Goal: Task Accomplishment & Management: Manage account settings

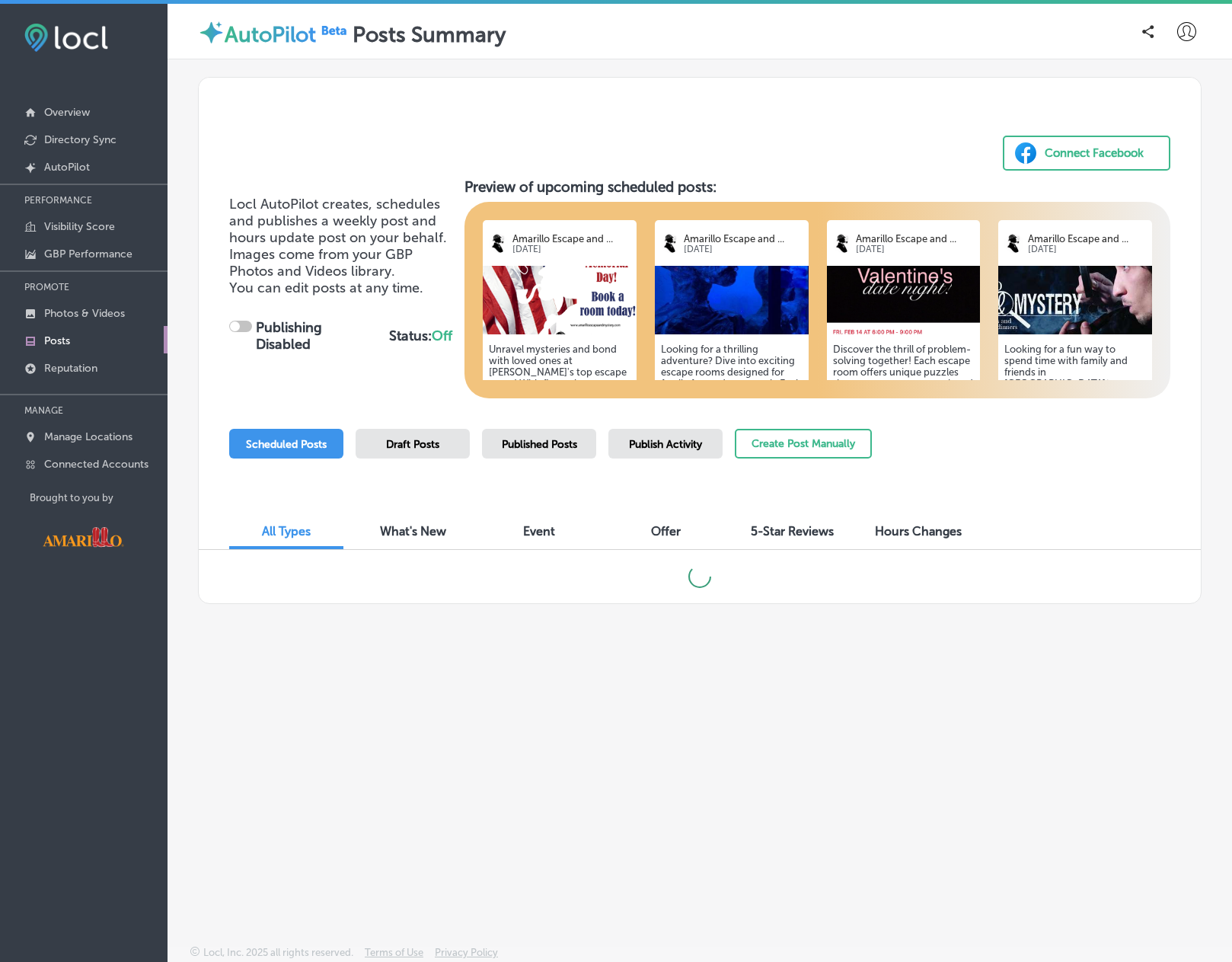
checkbox input "true"
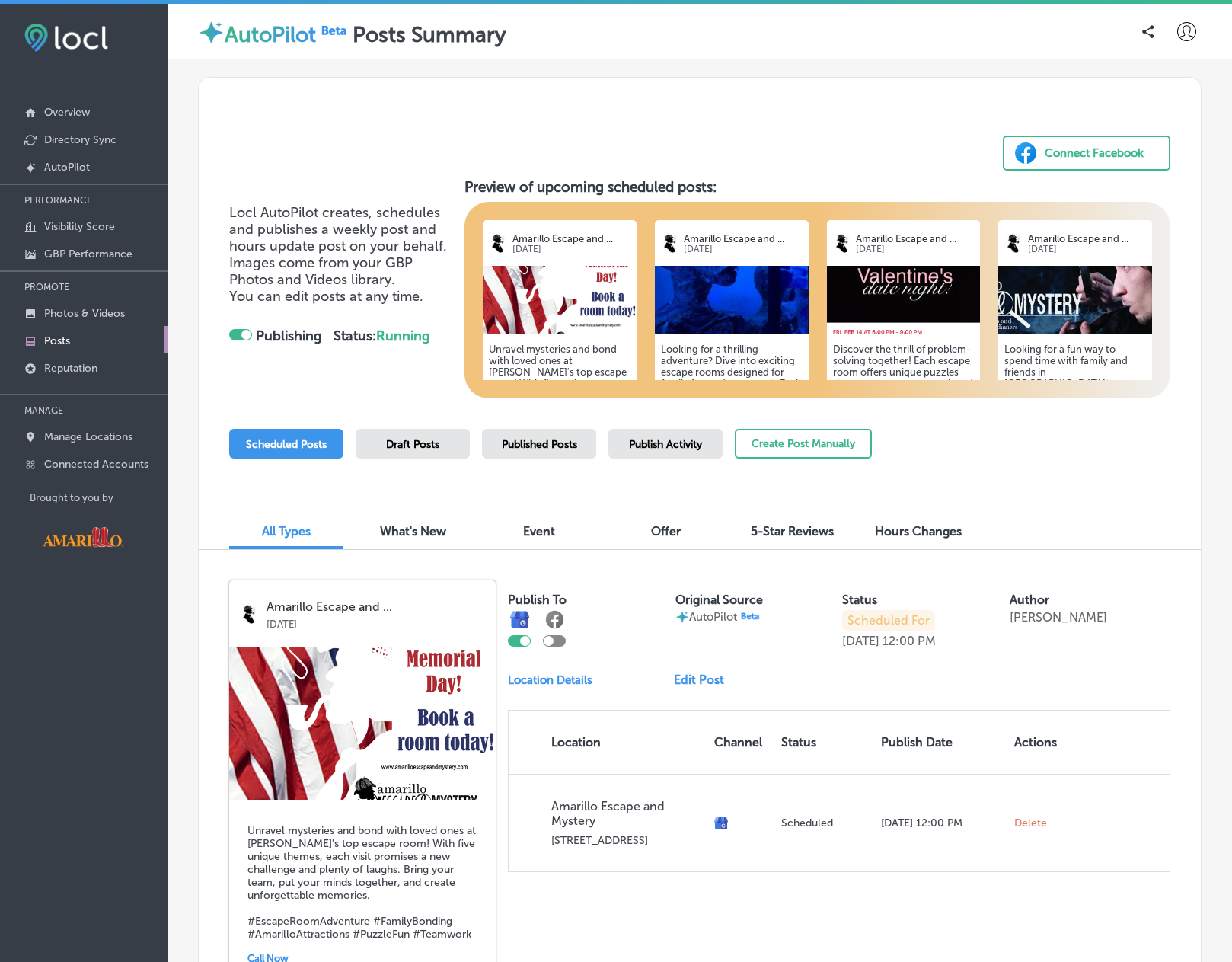
click at [517, 641] on div at bounding box center [519, 640] width 23 height 11
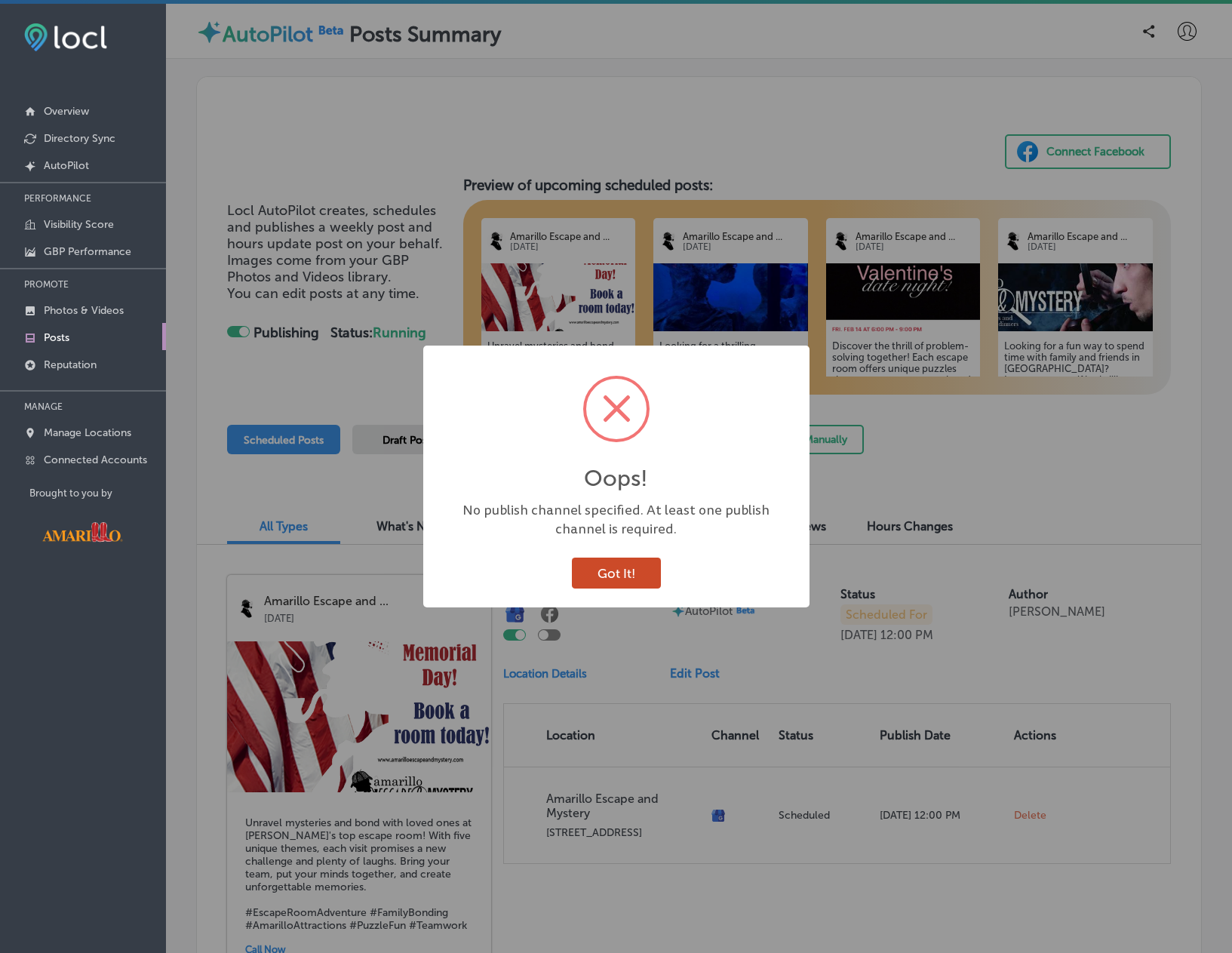
click at [601, 575] on button "Got It!" at bounding box center [616, 572] width 89 height 31
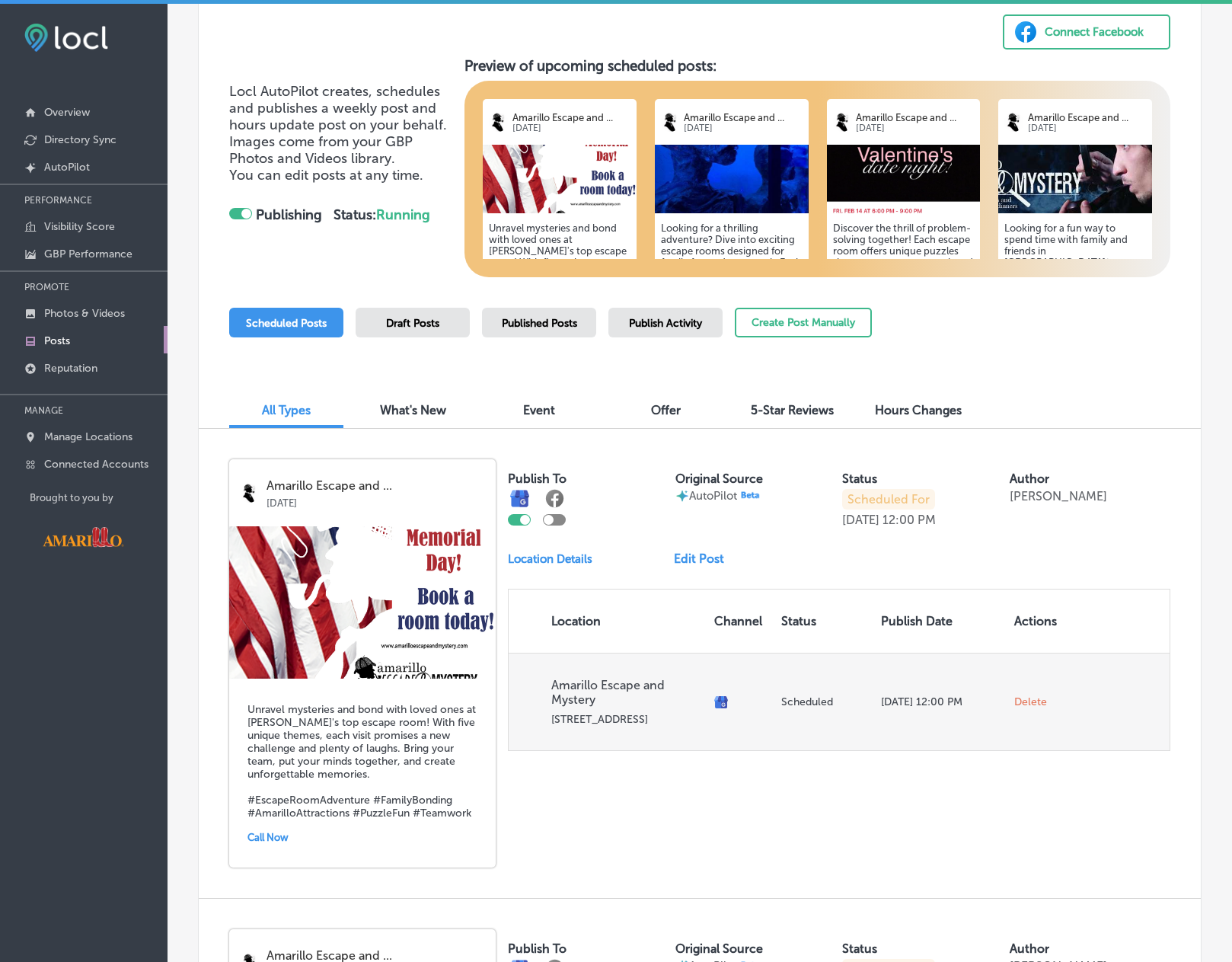
scroll to position [152, 0]
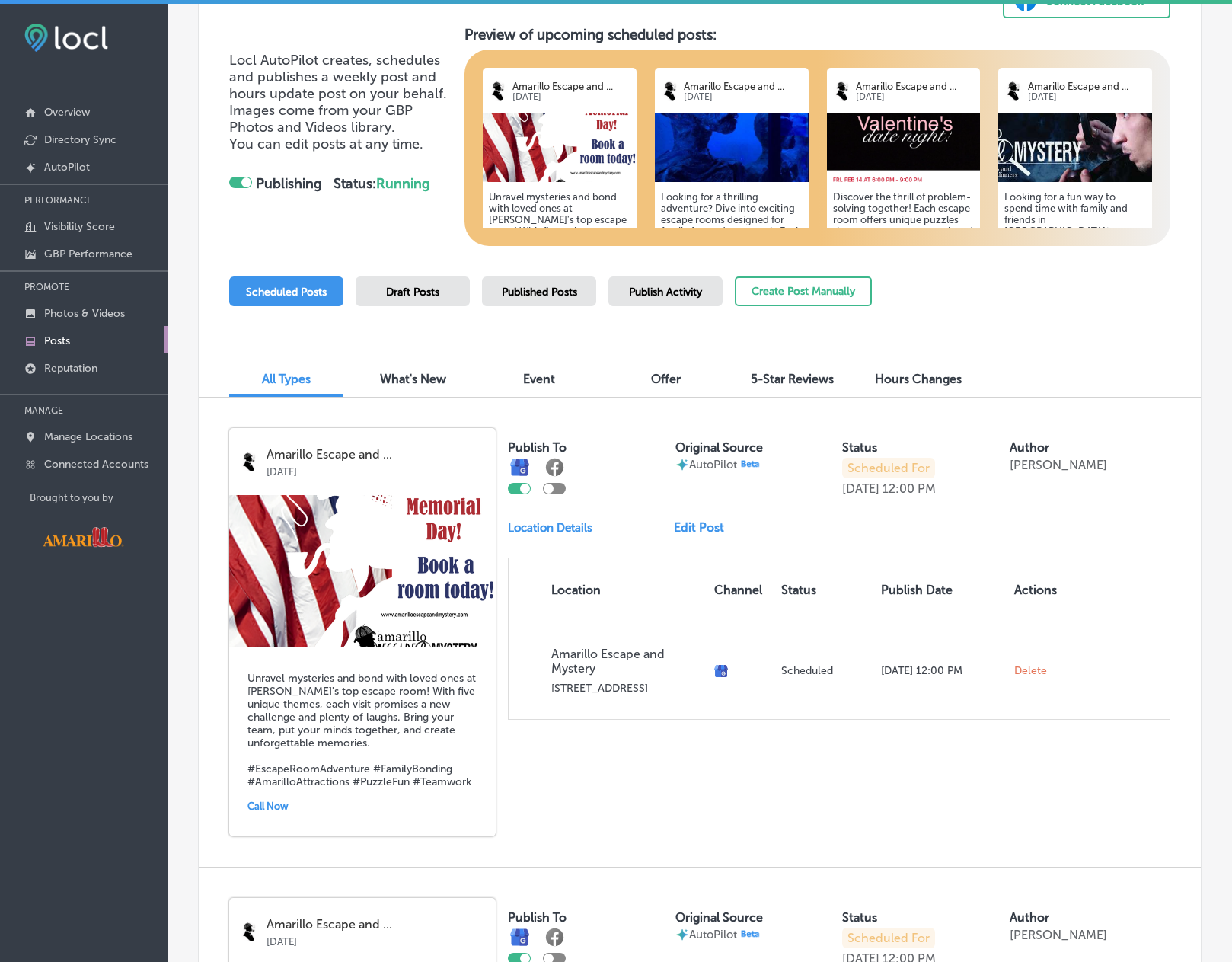
click at [689, 531] on link "Edit Post" at bounding box center [705, 527] width 63 height 15
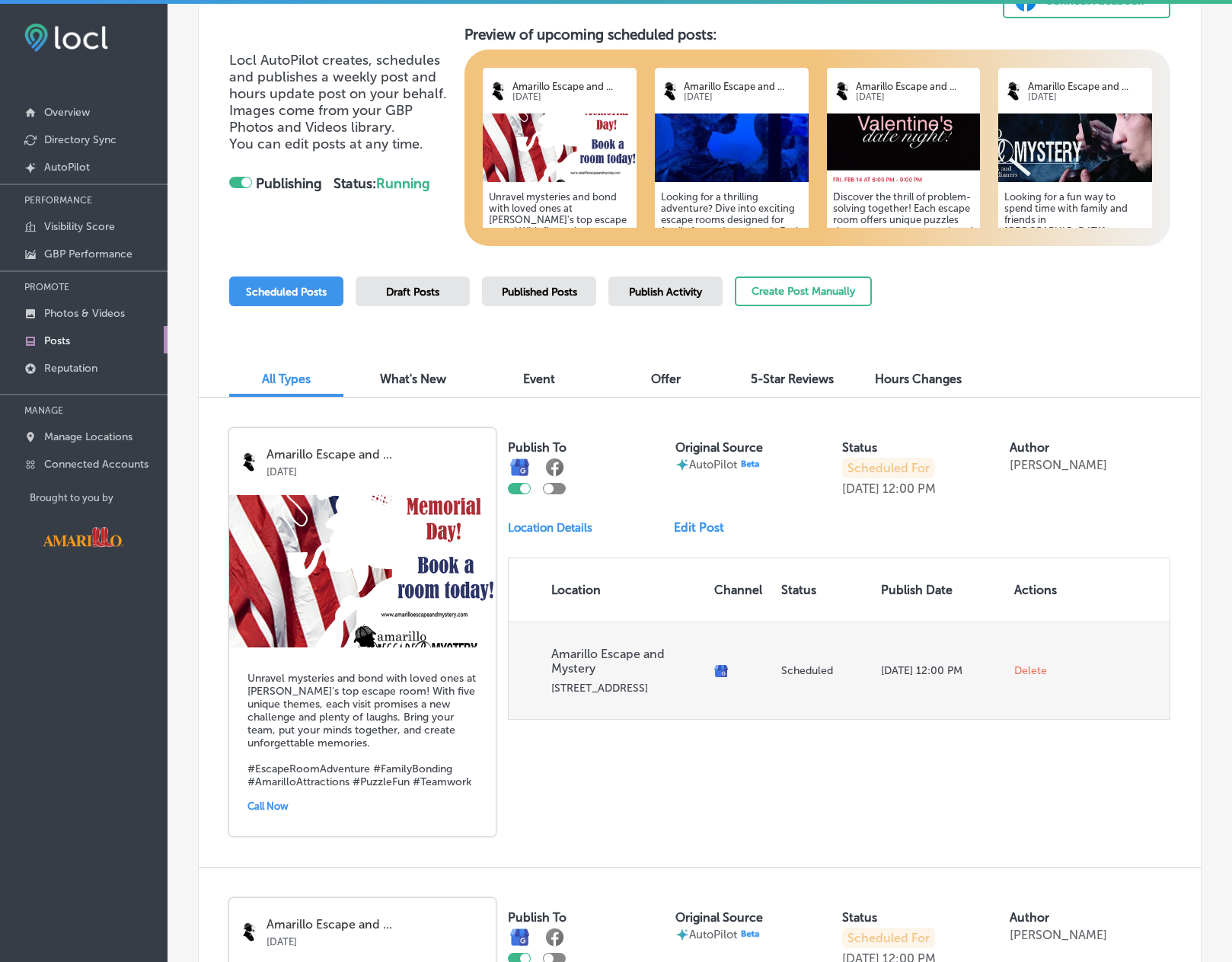
click at [1024, 673] on span "Delete" at bounding box center [1031, 671] width 33 height 14
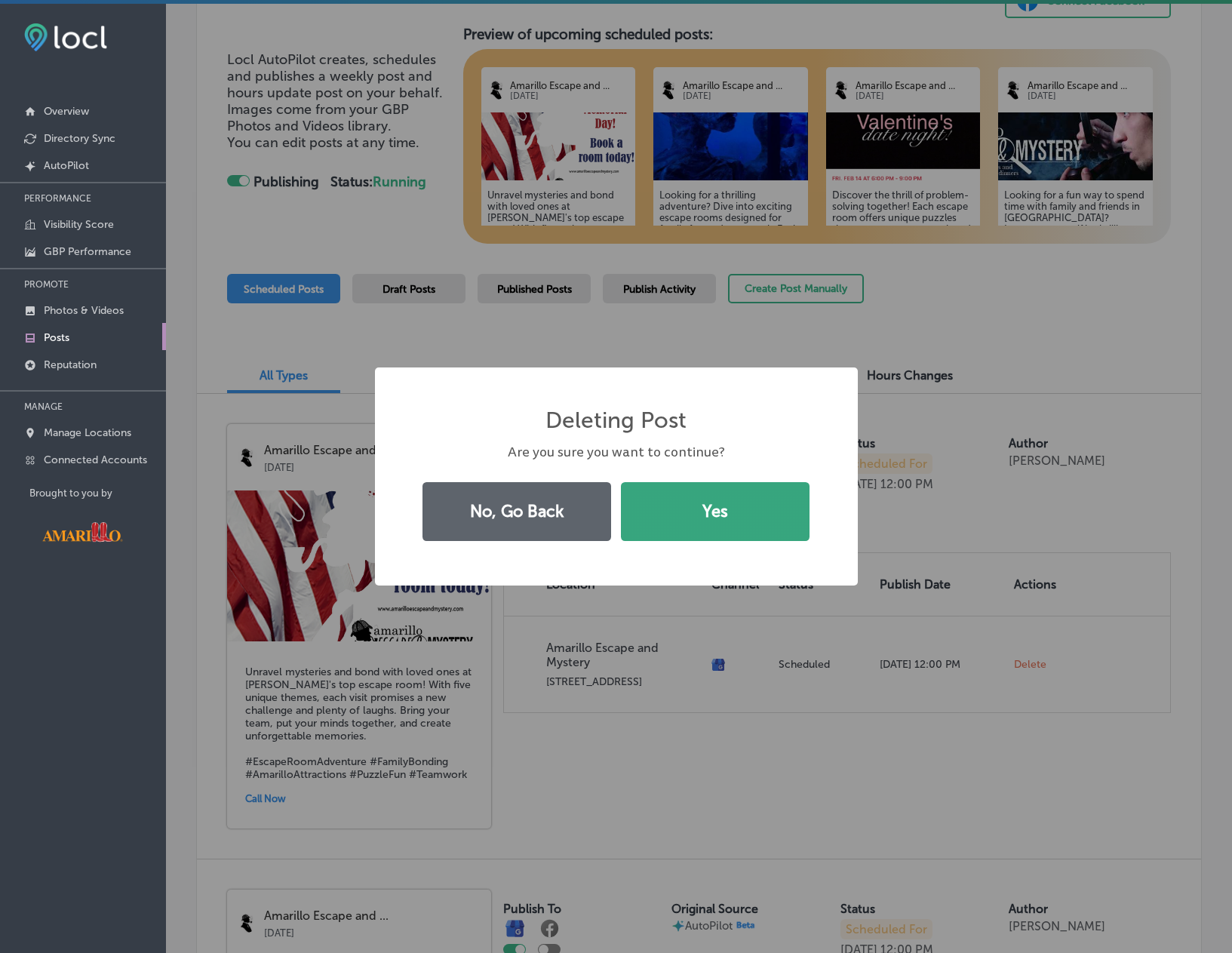
click at [697, 520] on button "Yes" at bounding box center [715, 511] width 189 height 59
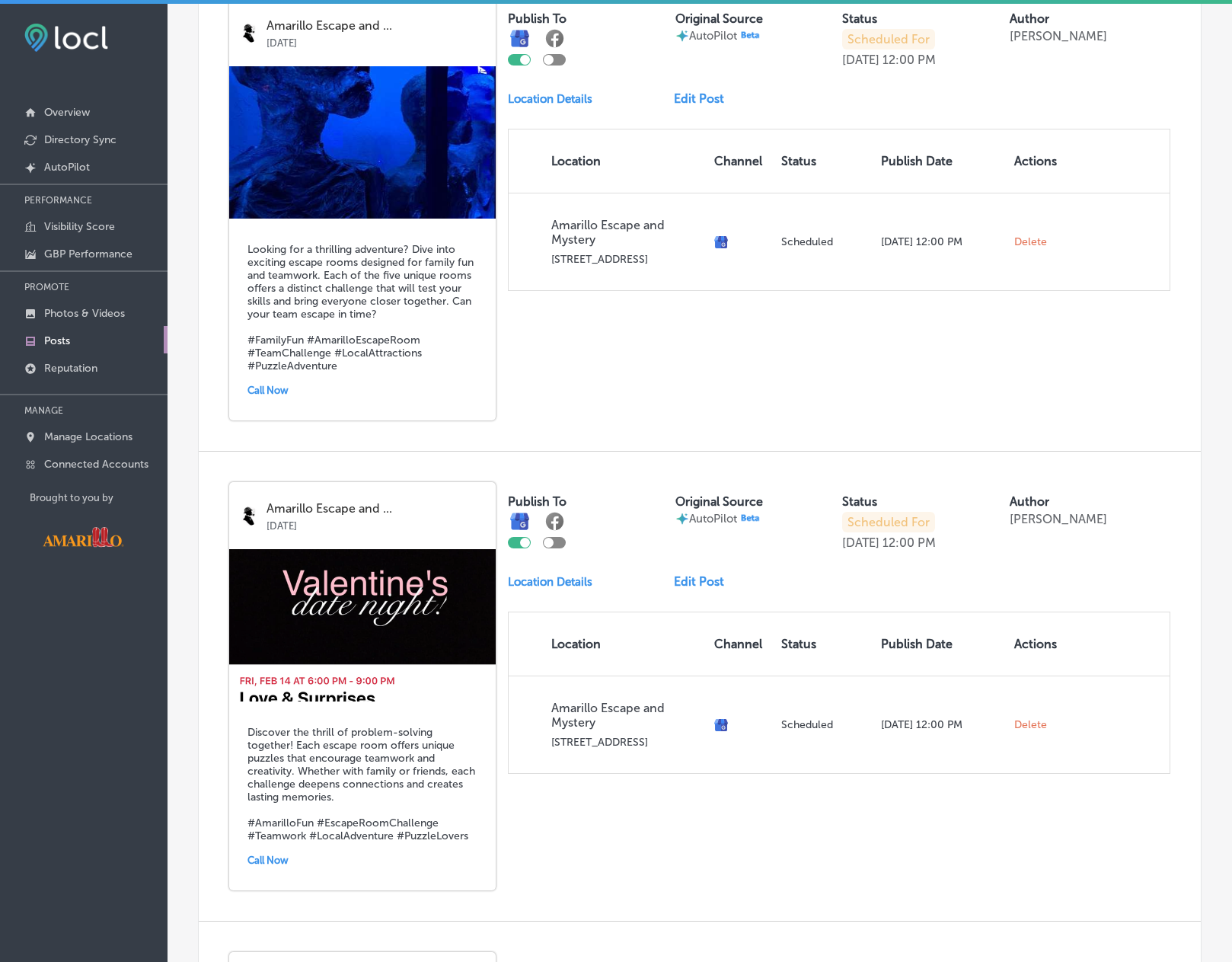
scroll to position [609, 0]
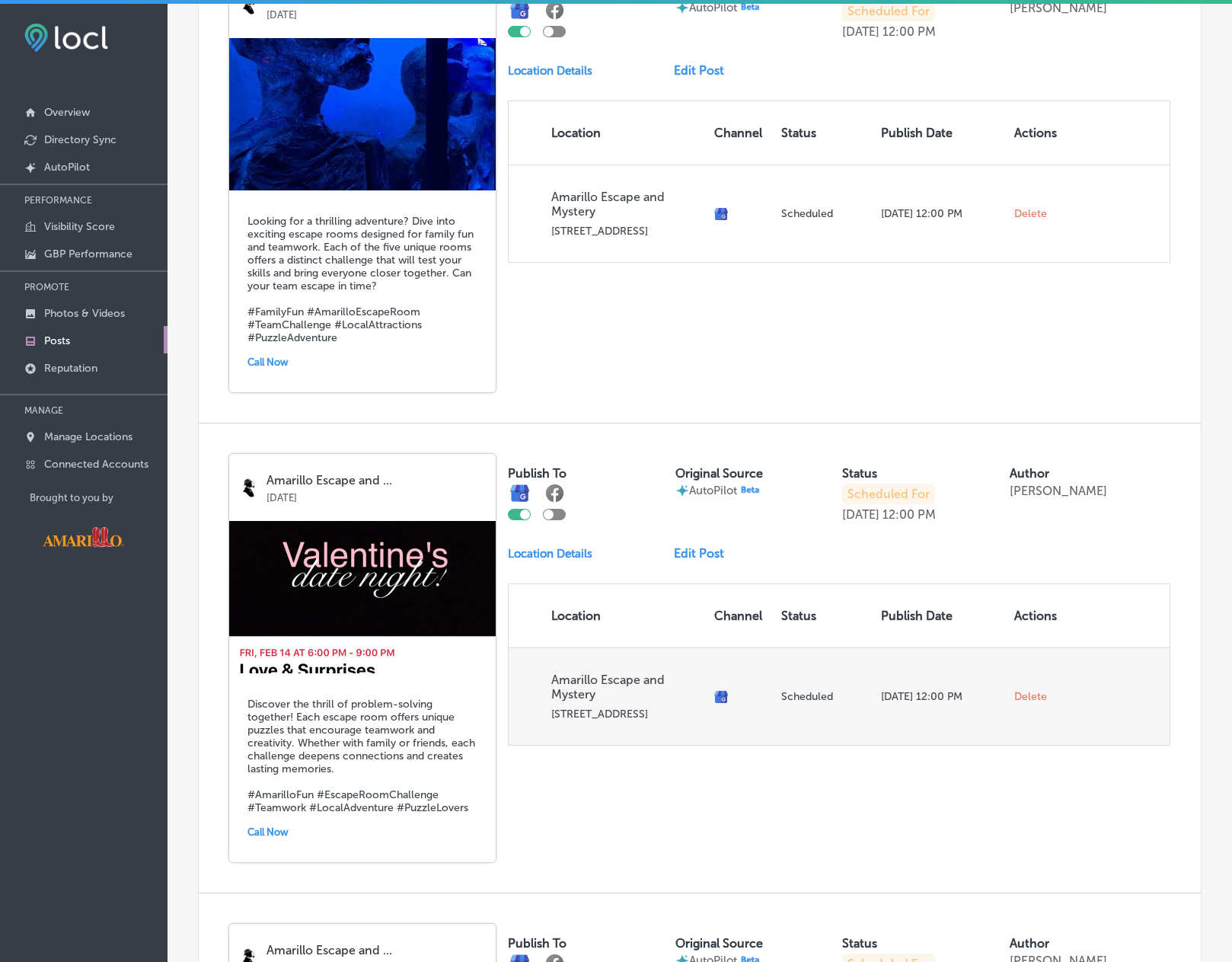
click at [1020, 693] on span "Delete" at bounding box center [1031, 697] width 33 height 14
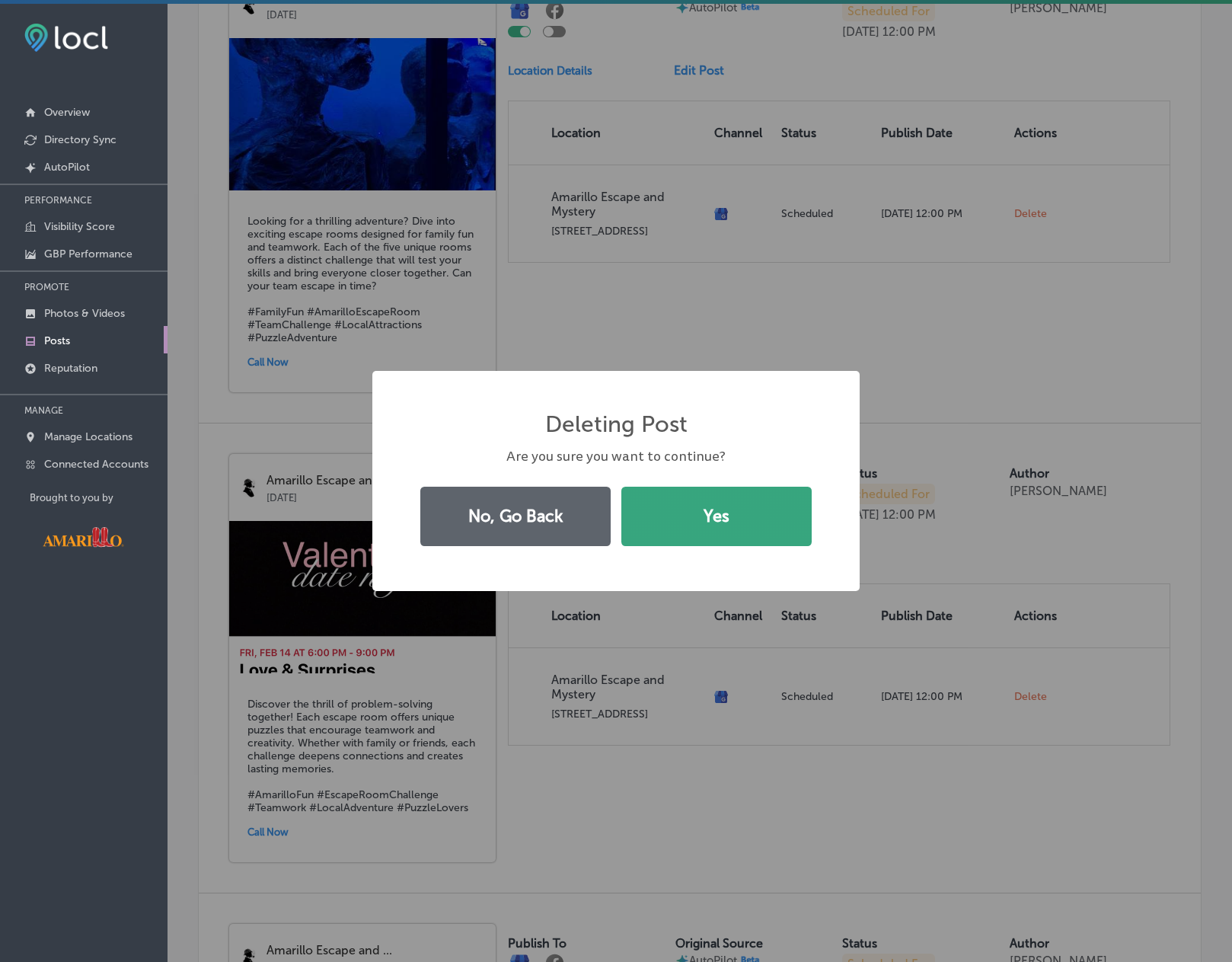
click at [775, 510] on button "Yes" at bounding box center [716, 516] width 190 height 59
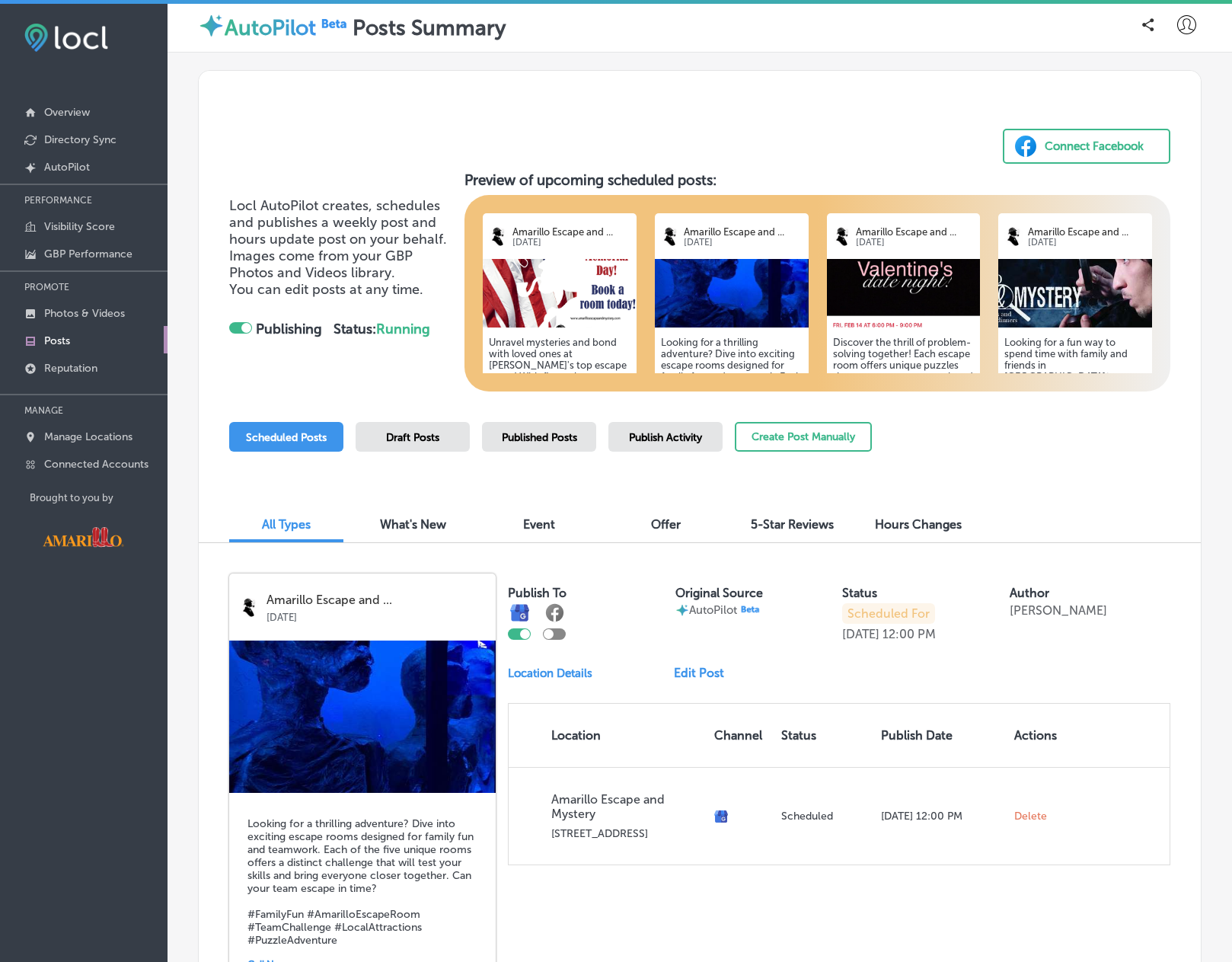
scroll to position [0, 0]
